Goal: Information Seeking & Learning: Learn about a topic

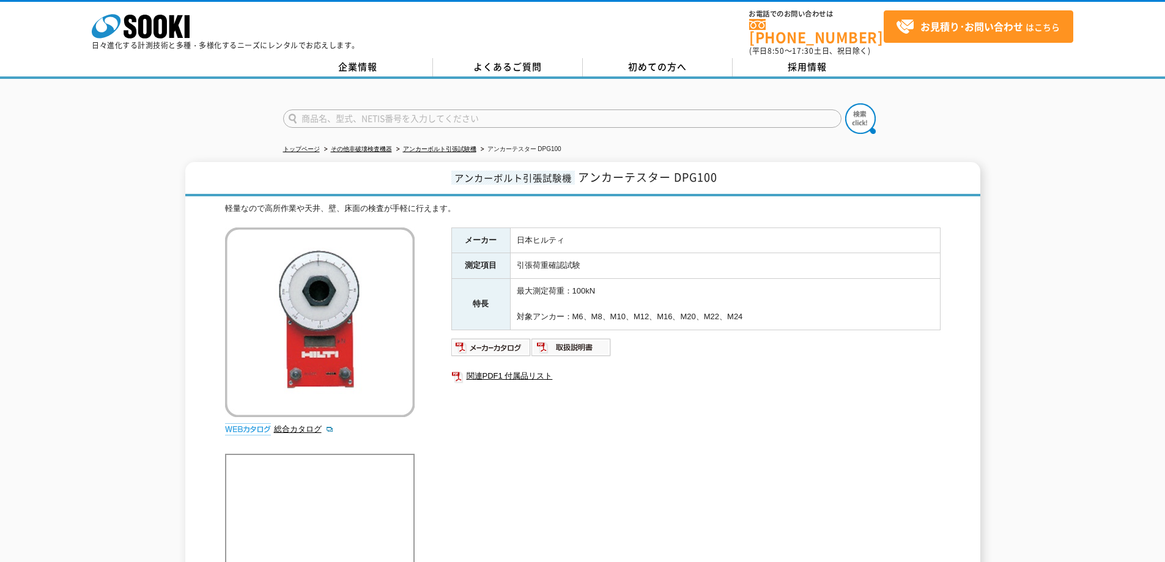
click at [556, 338] on img at bounding box center [571, 348] width 80 height 20
click at [503, 339] on img at bounding box center [491, 348] width 80 height 20
click at [452, 146] on link "アンカーボルト引張試験機" at bounding box center [439, 149] width 73 height 7
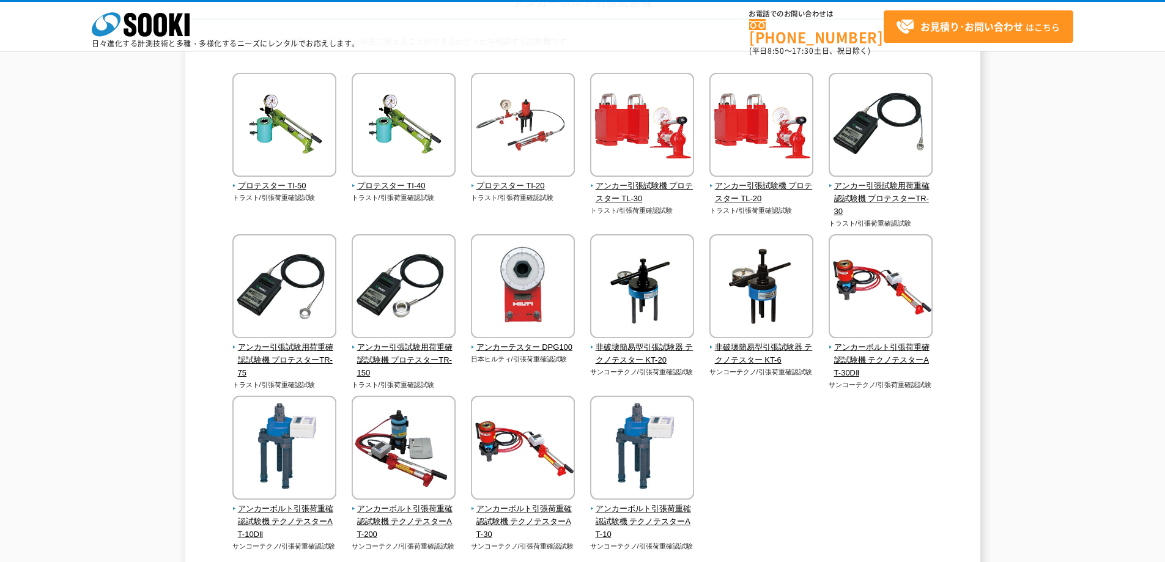
scroll to position [122, 0]
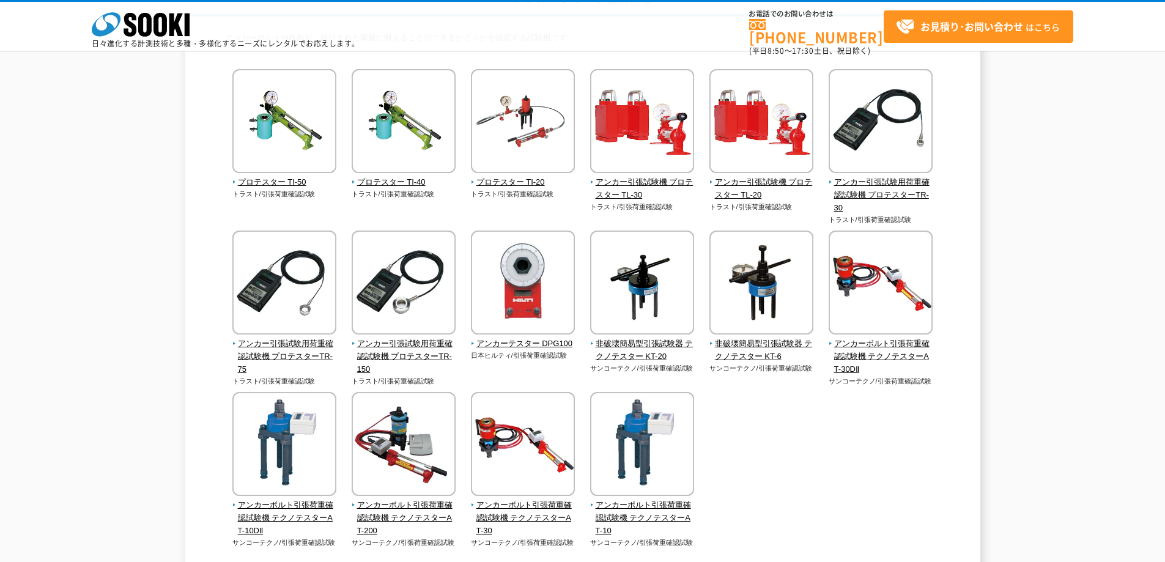
click at [665, 289] on img at bounding box center [642, 284] width 104 height 107
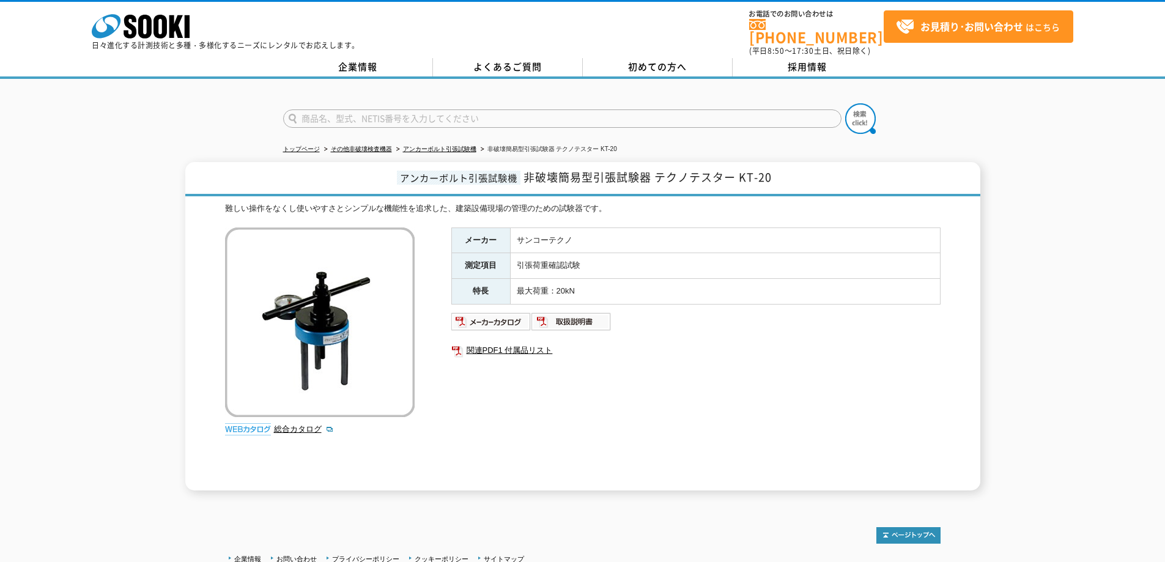
click at [570, 315] on img at bounding box center [571, 322] width 80 height 20
click at [715, 319] on ul at bounding box center [695, 322] width 489 height 20
